Goal: Check status

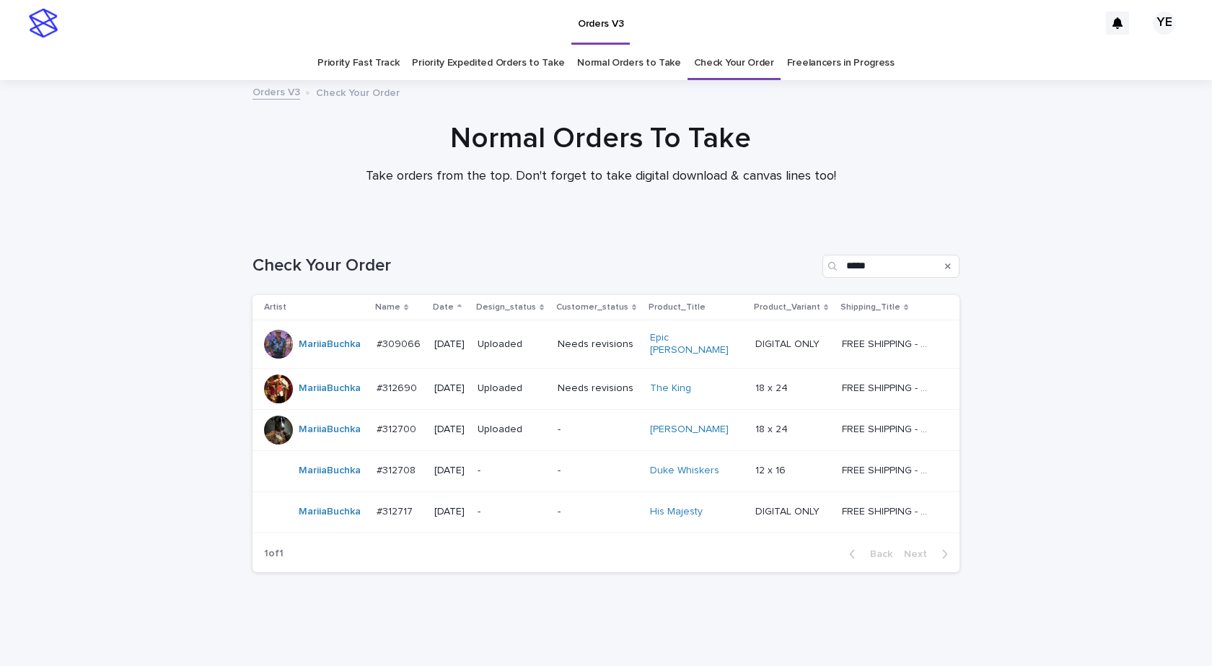
scroll to position [24, 0]
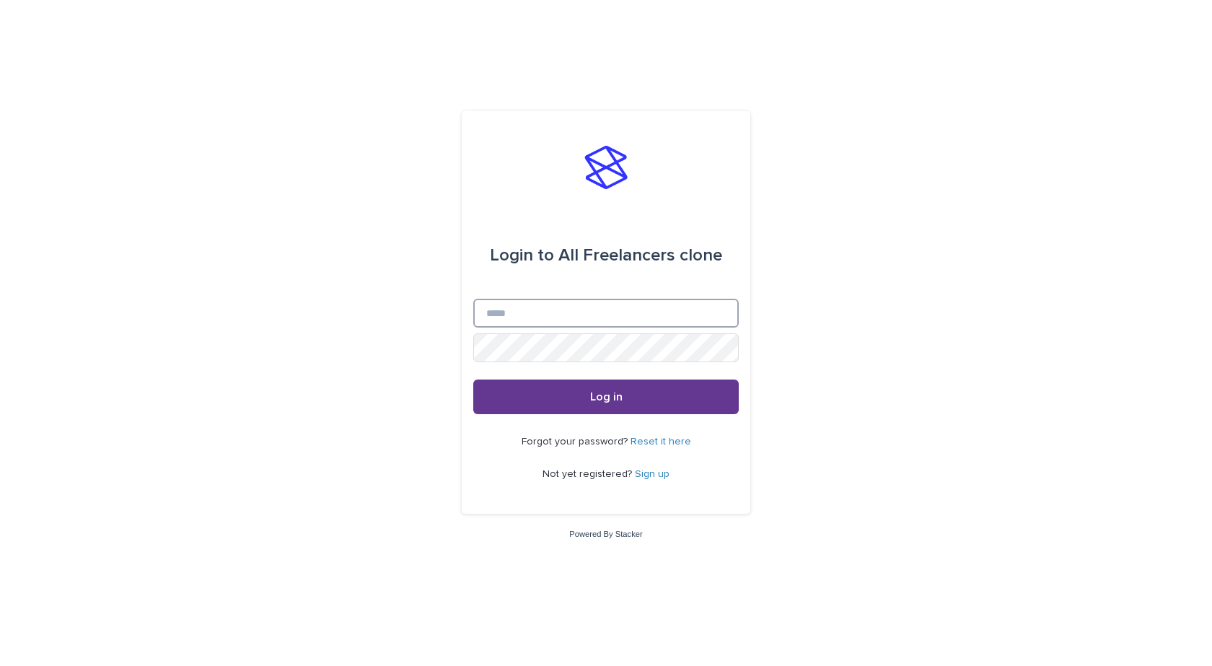
type input "**********"
click at [590, 384] on button "Log in" at bounding box center [605, 396] width 265 height 35
